Goal: Find specific page/section: Find specific page/section

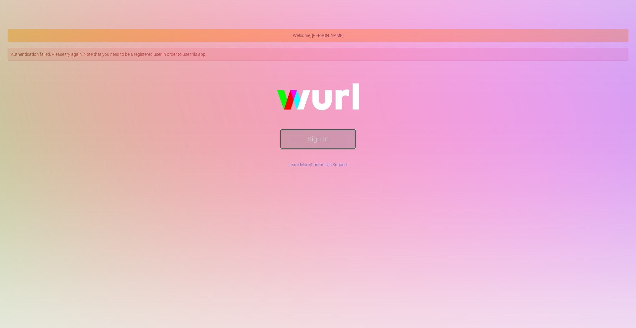
click at [299, 139] on button "Sign In" at bounding box center [318, 139] width 76 height 20
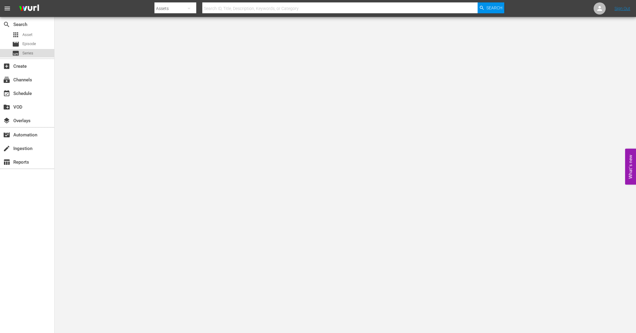
click at [23, 51] on span "Series" at bounding box center [27, 53] width 11 height 6
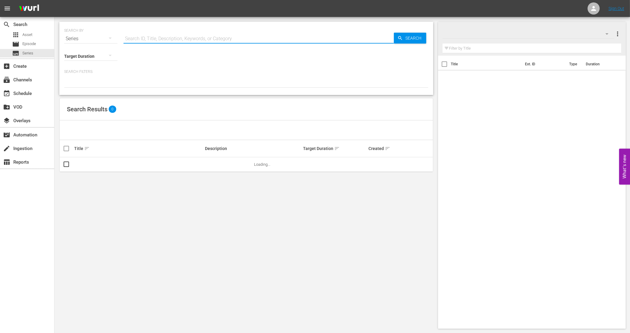
click at [194, 36] on input "text" at bounding box center [259, 38] width 270 height 15
type input "A"
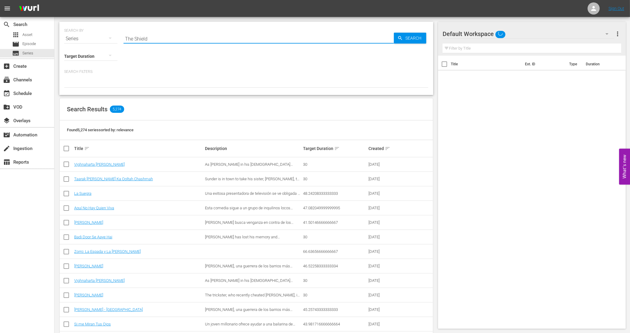
type input "The Shield"
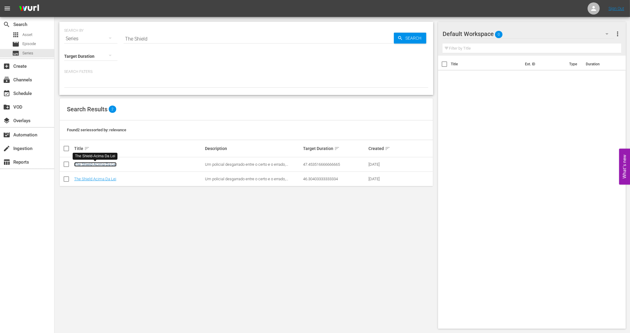
click at [109, 165] on link "The Shield-Acima Da Lei" at bounding box center [95, 164] width 42 height 5
click at [105, 179] on link "The Shield Acima Da Lei" at bounding box center [95, 179] width 42 height 5
click at [112, 165] on link "The Shield-Acima Da Lei" at bounding box center [95, 164] width 42 height 5
click at [104, 179] on link "The Shield Acima Da Lei" at bounding box center [95, 179] width 42 height 5
